Goal: Transaction & Acquisition: Purchase product/service

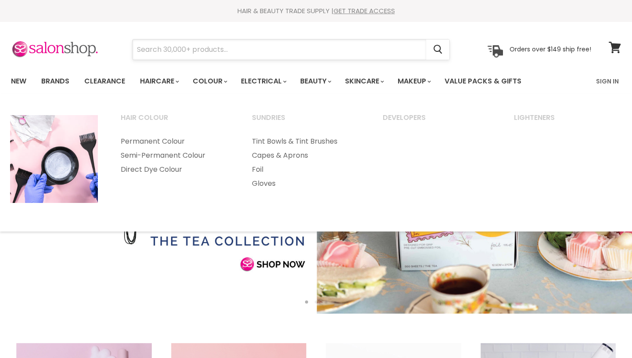
click at [227, 44] on input "Search" at bounding box center [280, 50] width 294 height 20
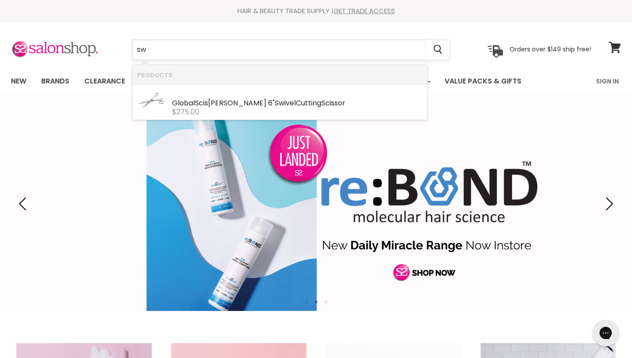
type input "s"
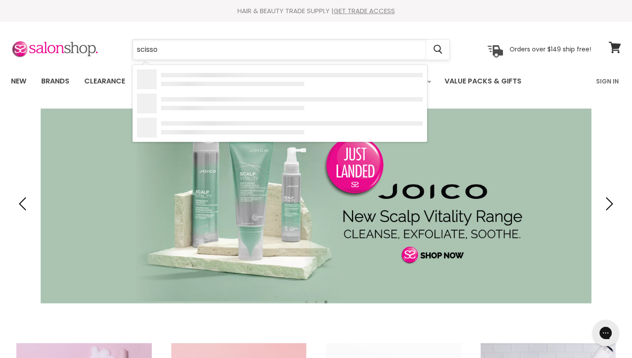
type input "scissor"
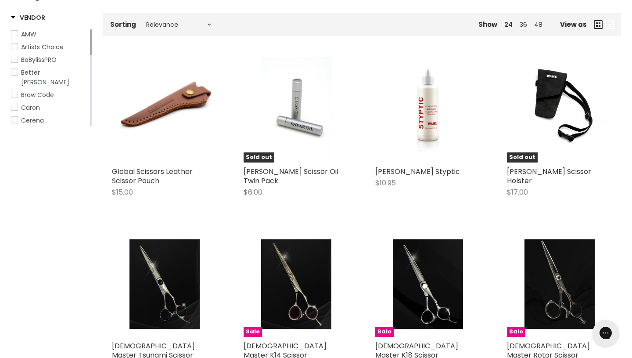
click at [621, 242] on div "Sale Zen Master Rotor Scissor $595.00 $495.00 Zen Master Scissors Quick shop Ch…" at bounding box center [559, 329] width 123 height 212
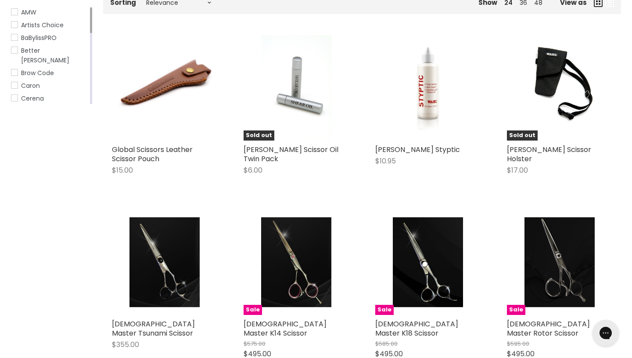
scroll to position [182, 0]
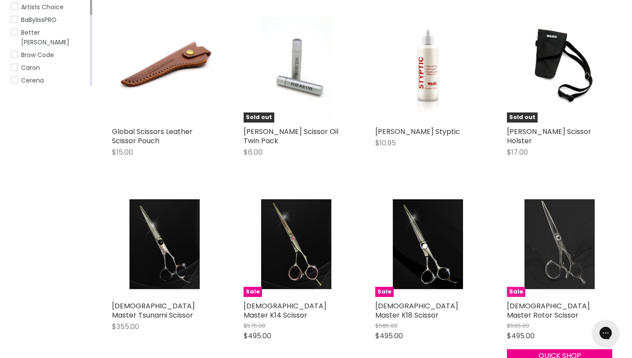
click at [566, 259] on img "Main content" at bounding box center [560, 243] width 70 height 105
